Goal: Check status: Check status

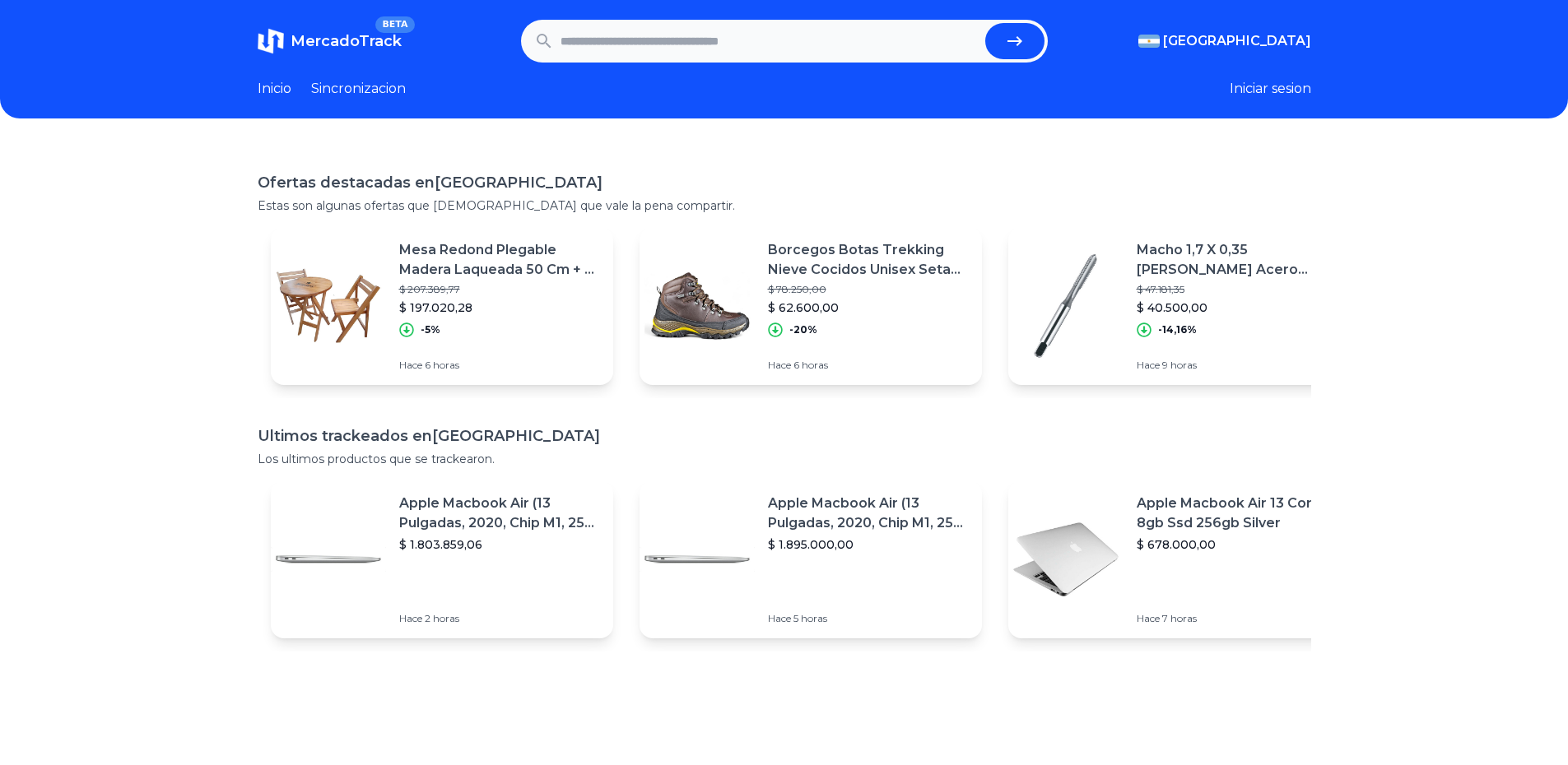
paste input "**********"
click at [1013, 41] on icon "submit" at bounding box center [1015, 41] width 15 height 10
type input "**********"
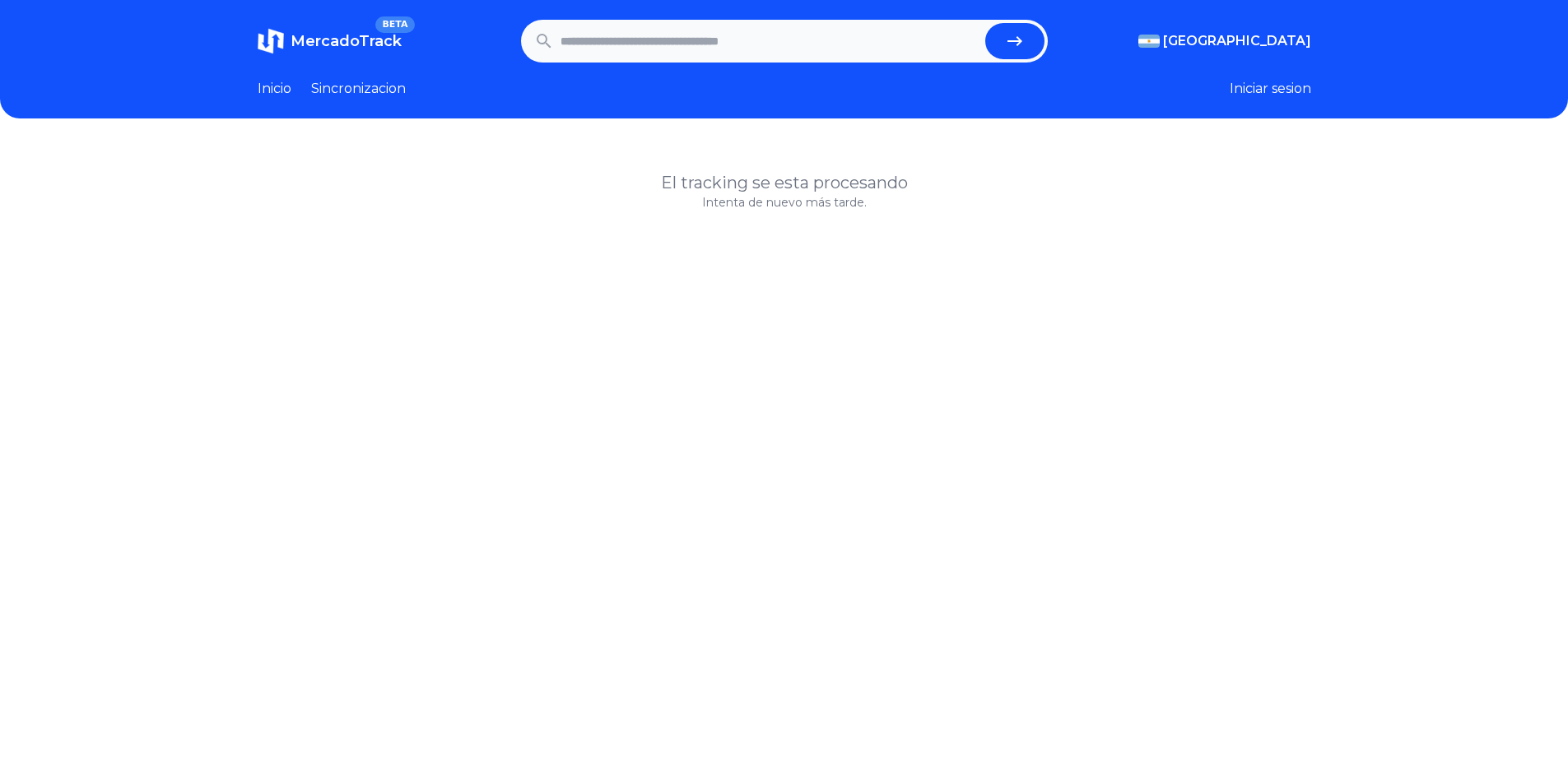
click at [358, 89] on link "Sincronizacion" at bounding box center [358, 89] width 95 height 19
